Goal: Navigation & Orientation: Find specific page/section

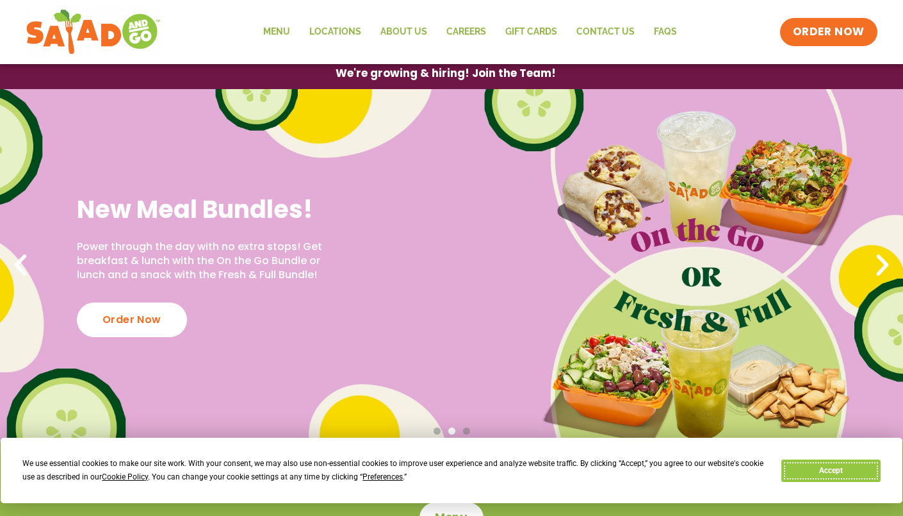
click at [841, 476] on button "Accept" at bounding box center [831, 470] width 99 height 22
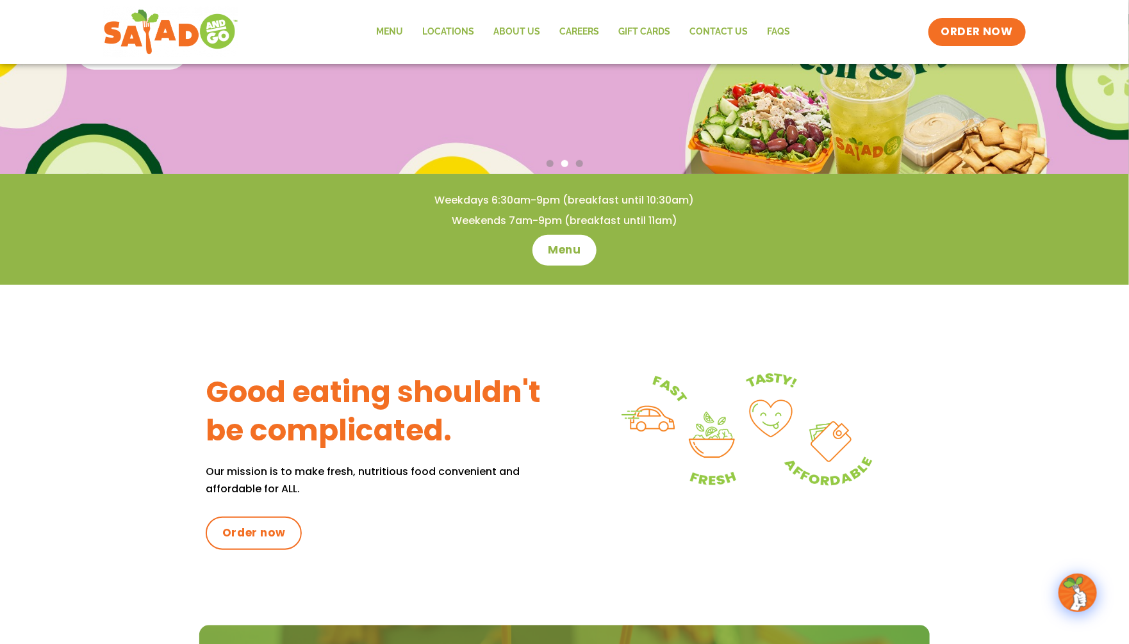
scroll to position [277, 0]
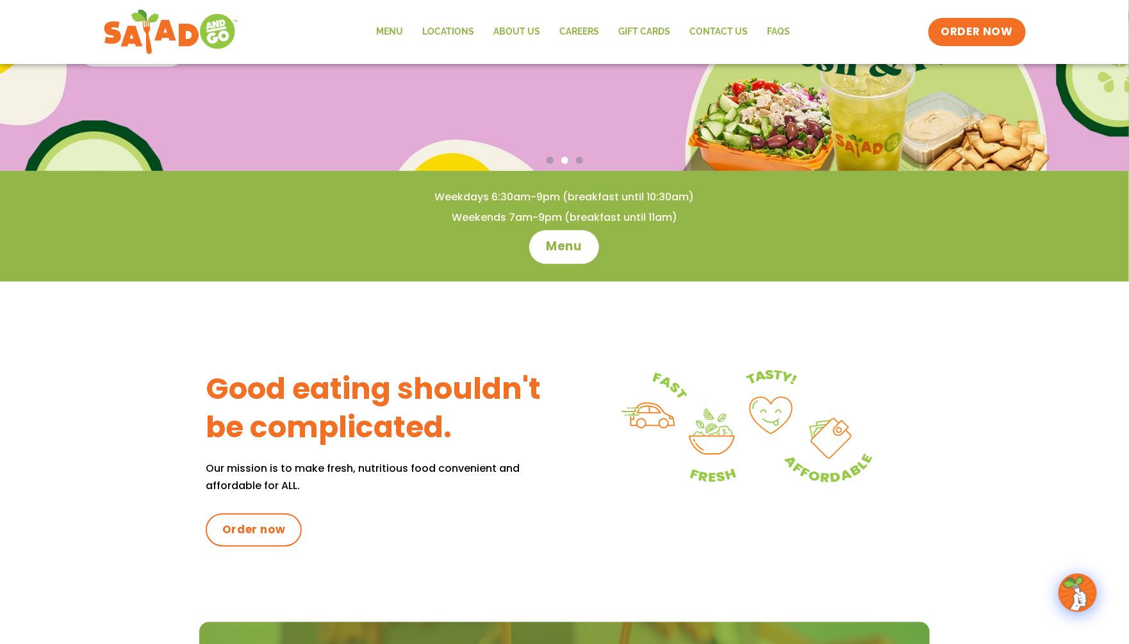
click at [548, 250] on span "Menu" at bounding box center [564, 247] width 37 height 17
